Goal: Transaction & Acquisition: Purchase product/service

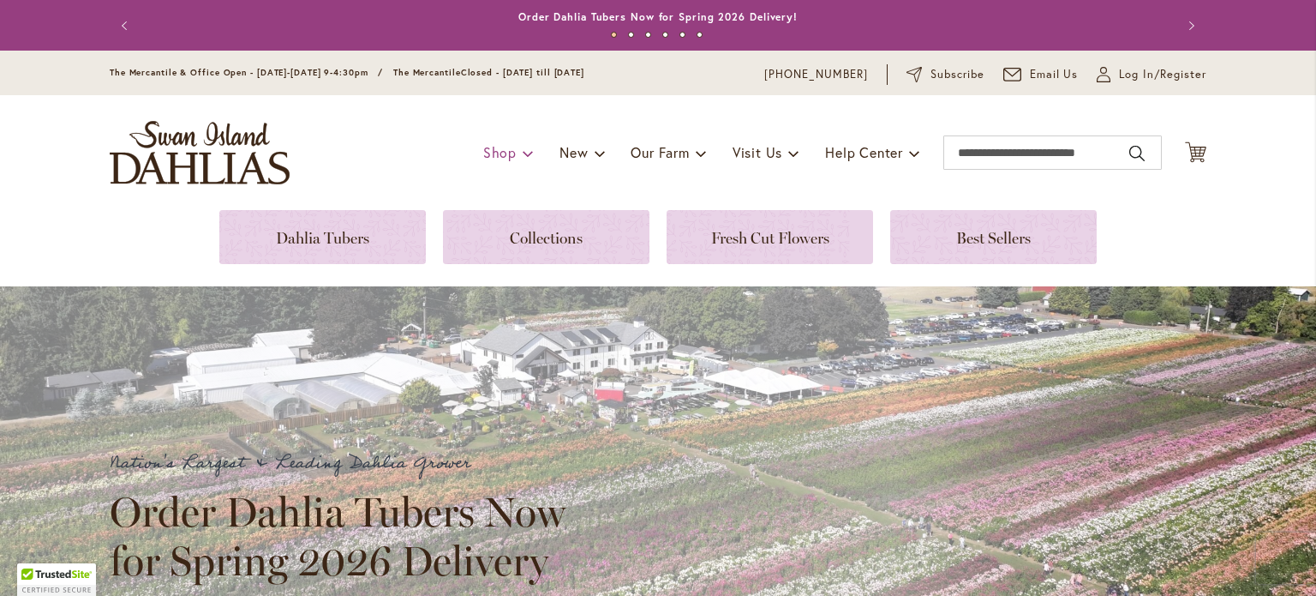
click at [516, 117] on div "Toggle Nav Shop Dahlia Tubers Collections Fresh Cut Dahlias Gardening Supplies …" at bounding box center [658, 152] width 1131 height 115
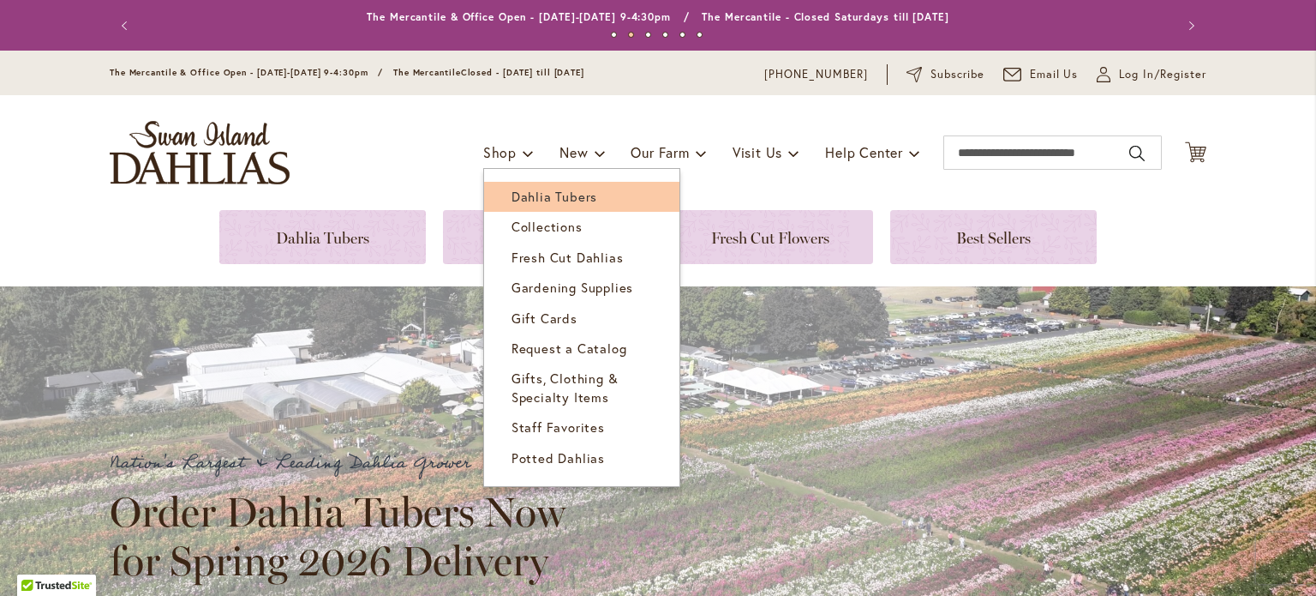
click at [524, 195] on span "Dahlia Tubers" at bounding box center [555, 196] width 86 height 17
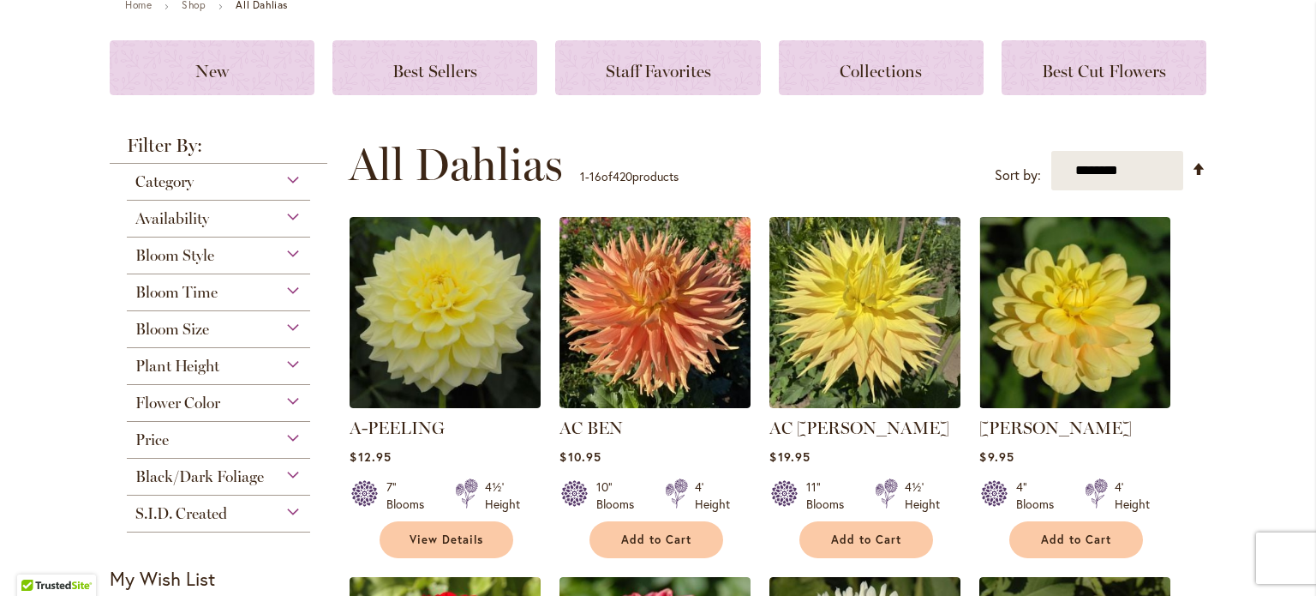
scroll to position [219, 0]
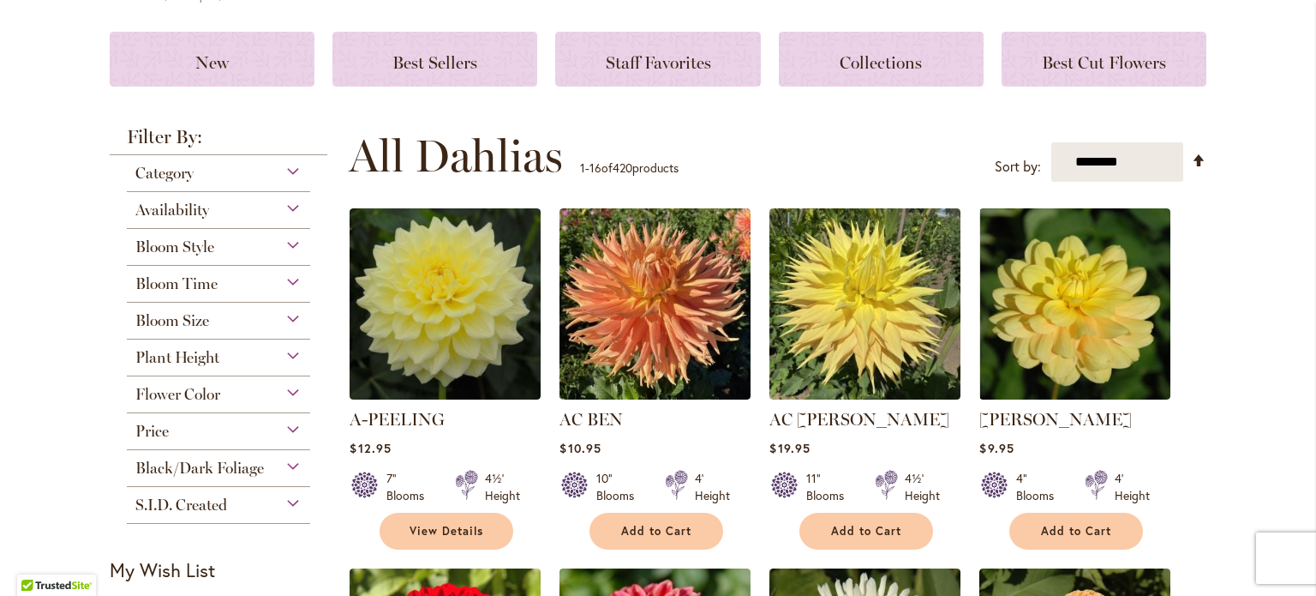
click at [288, 244] on div "Bloom Style" at bounding box center [218, 242] width 183 height 27
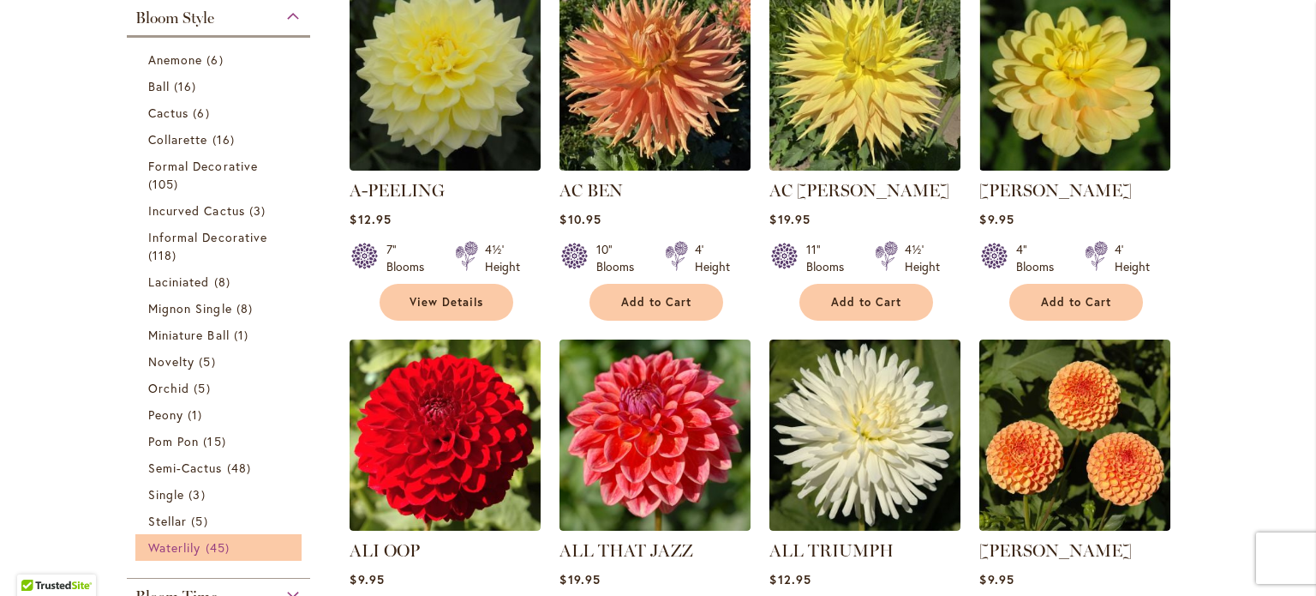
click at [155, 543] on span "Waterlily" at bounding box center [174, 547] width 52 height 16
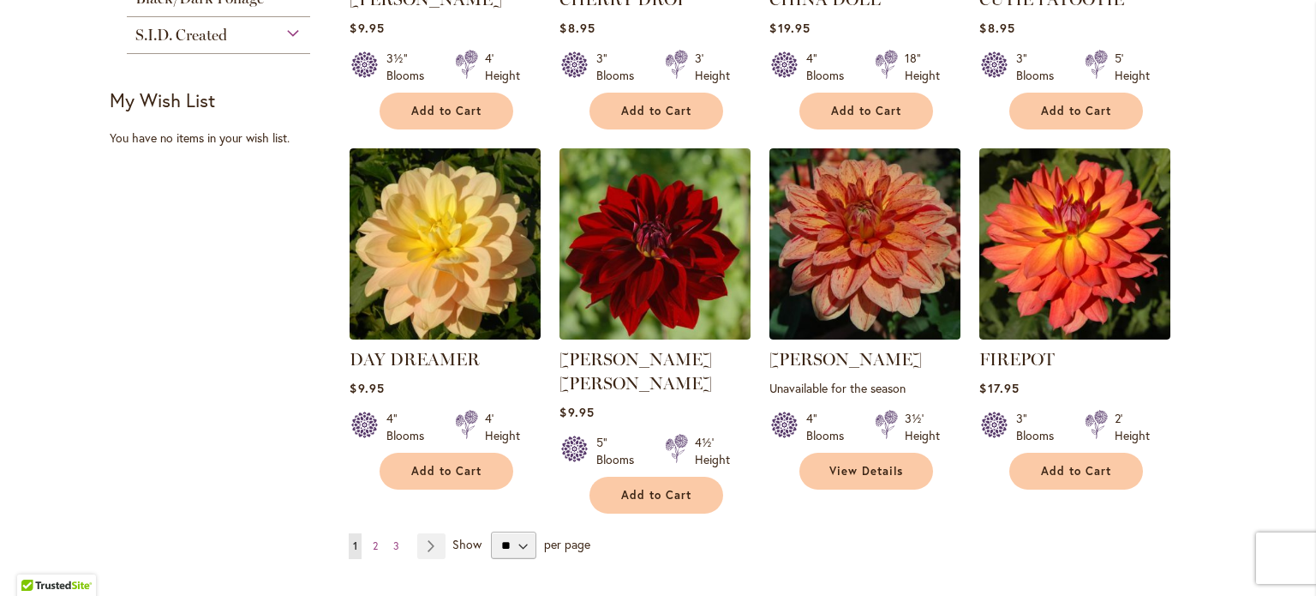
scroll to position [1325, 0]
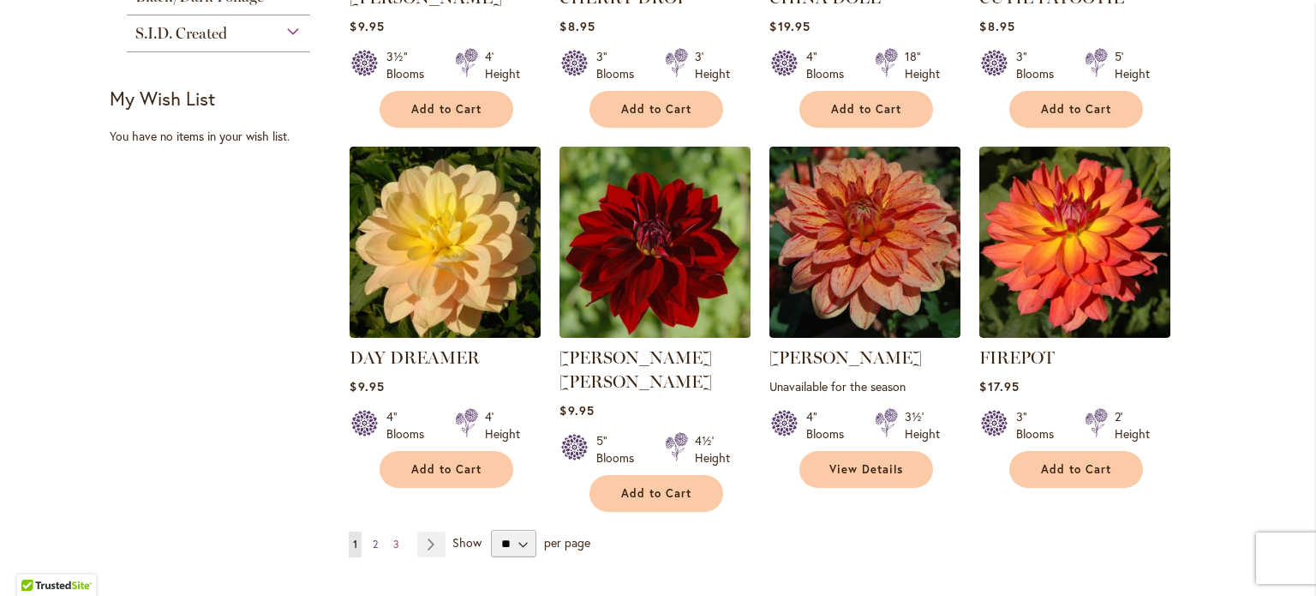
click at [369, 531] on link "Page 2" at bounding box center [376, 544] width 14 height 26
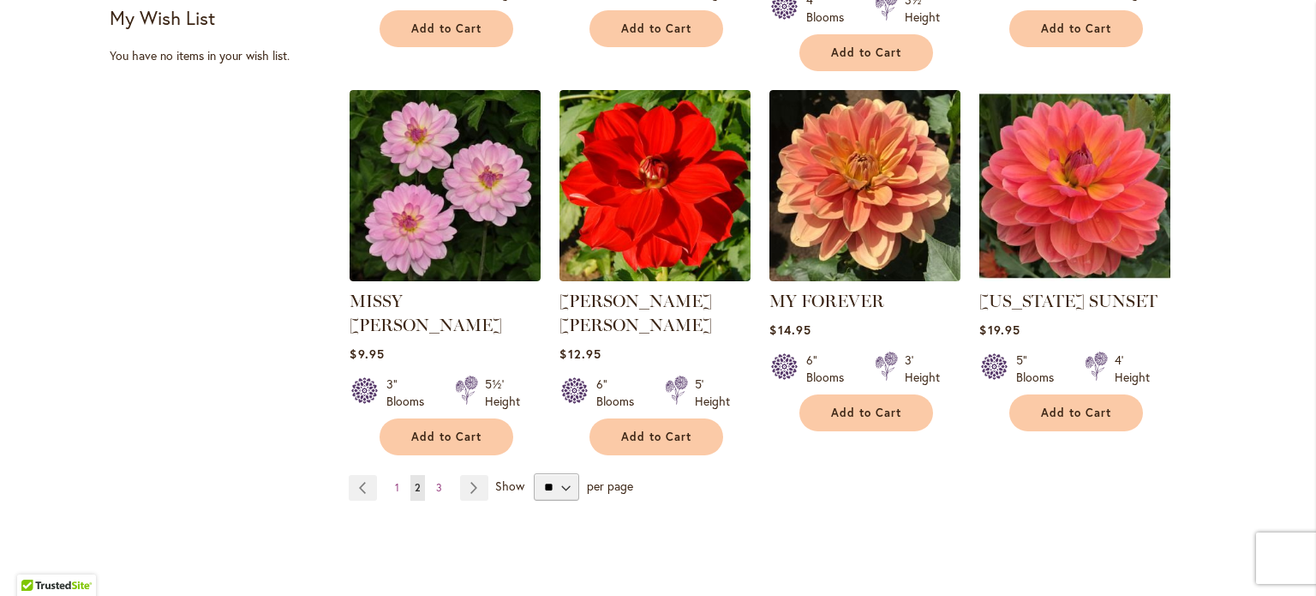
scroll to position [1415, 0]
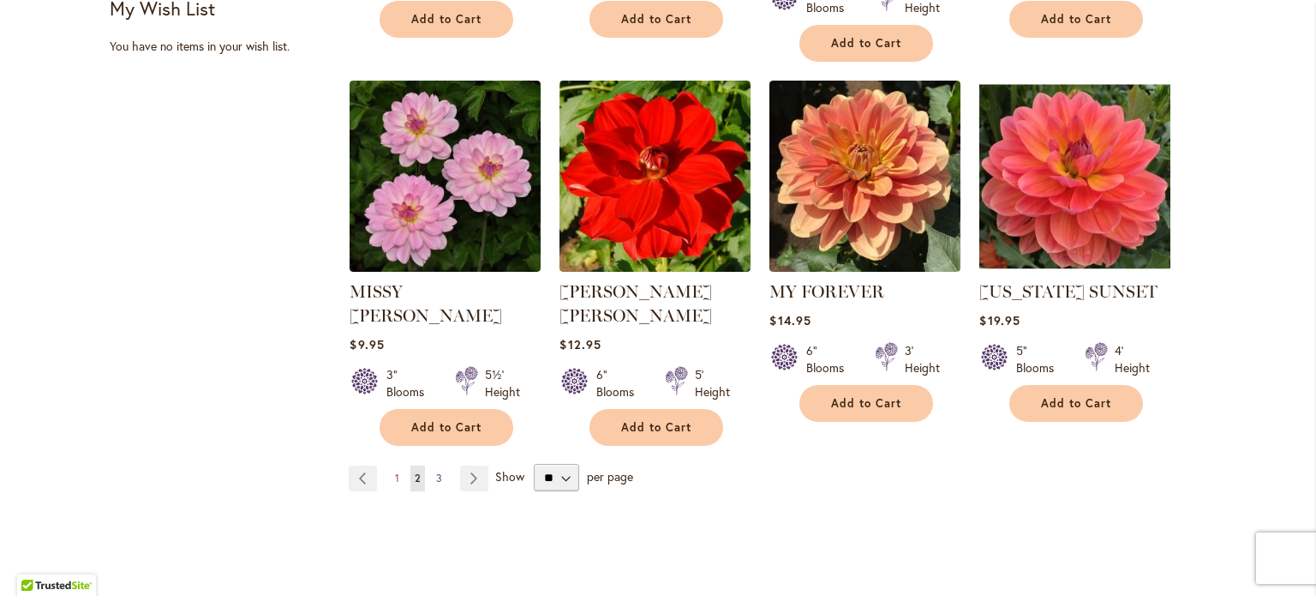
click at [436, 471] on span "3" at bounding box center [439, 477] width 6 height 13
